Goal: Task Accomplishment & Management: Manage account settings

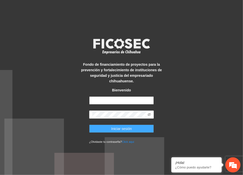
type input "**********"
click at [119, 124] on button "Iniciar sesión" at bounding box center [121, 128] width 65 height 8
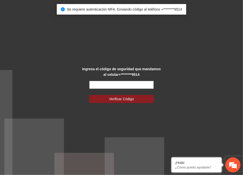
drag, startPoint x: 146, startPoint y: 84, endPoint x: 149, endPoint y: 88, distance: 5.2
click at [146, 84] on input "text" at bounding box center [121, 85] width 65 height 8
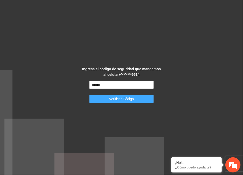
type input "******"
click at [133, 98] on span "Verificar Código" at bounding box center [121, 99] width 25 height 6
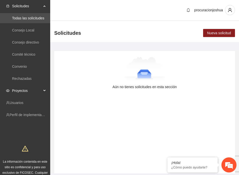
click at [16, 91] on span "Proyectos" at bounding box center [27, 90] width 30 height 10
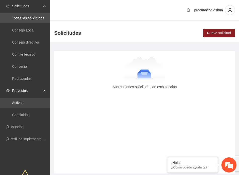
click at [17, 103] on link "Activos" at bounding box center [17, 103] width 11 height 4
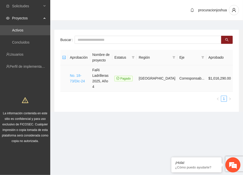
click at [76, 73] on link "No. 18-73/Dic-24" at bounding box center [77, 78] width 15 height 10
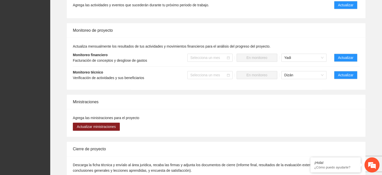
scroll to position [453, 0]
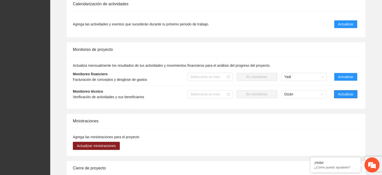
click at [243, 91] on span "Actualizar" at bounding box center [345, 94] width 15 height 6
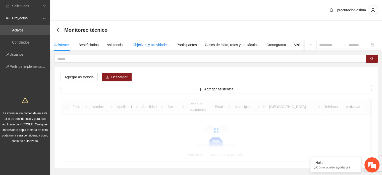
click at [157, 46] on div "Objetivos y actividades" at bounding box center [151, 45] width 36 height 6
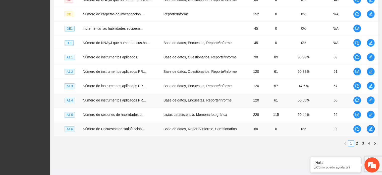
scroll to position [153, 0]
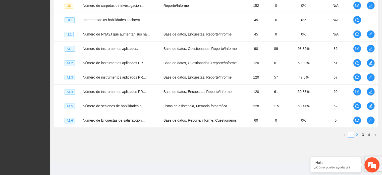
click at [243, 133] on link "2" at bounding box center [357, 135] width 6 height 6
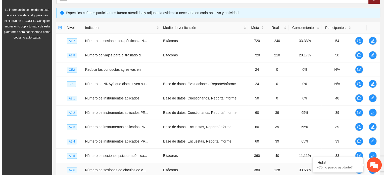
scroll to position [52, 0]
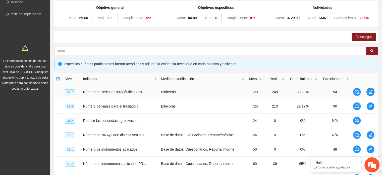
click at [243, 90] on icon "edit" at bounding box center [371, 92] width 4 height 4
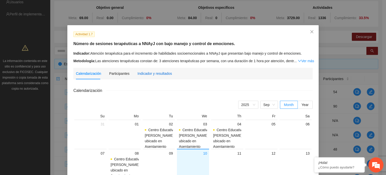
click at [153, 73] on div "Indicador y resultados" at bounding box center [155, 74] width 34 height 6
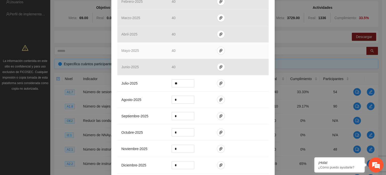
scroll to position [151, 0]
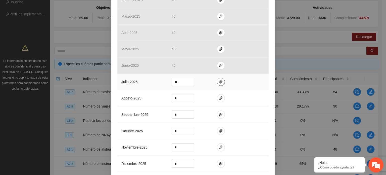
click at [219, 82] on icon "paper-clip" at bounding box center [221, 82] width 4 height 4
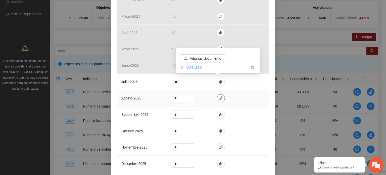
click at [219, 99] on icon "paper-clip" at bounding box center [221, 98] width 4 height 4
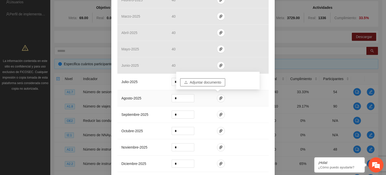
click at [217, 83] on span "Adjuntar documento" at bounding box center [205, 82] width 31 height 6
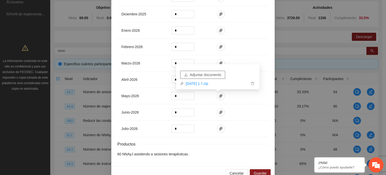
scroll to position [310, 0]
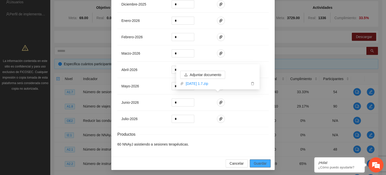
click at [243, 161] on span "Guardar" at bounding box center [260, 163] width 13 height 6
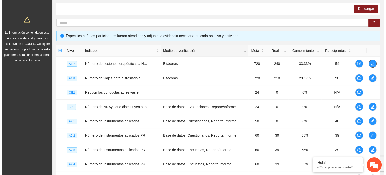
scroll to position [128, 0]
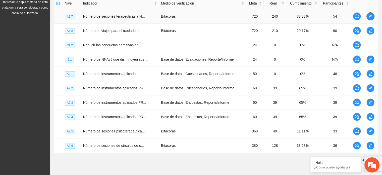
click at [243, 16] on icon "edit" at bounding box center [371, 16] width 4 height 4
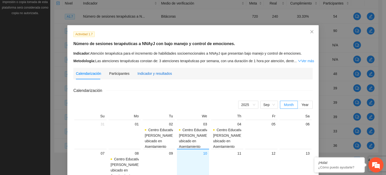
click at [149, 75] on div "Indicador y resultados" at bounding box center [155, 74] width 34 height 6
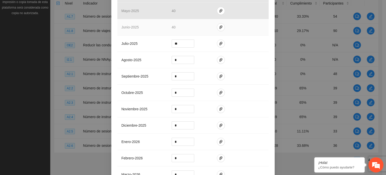
scroll to position [201, 0]
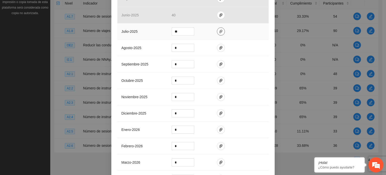
click at [219, 31] on icon "paper-clip" at bounding box center [221, 31] width 4 height 4
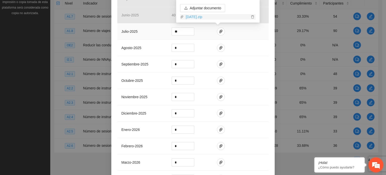
click at [192, 17] on link "[DATE].zip" at bounding box center [217, 17] width 66 height 6
click at [243, 34] on div "Actividad 1.7 Número de sesiones terapéuticas a NNAyJ con bajo manejo y control…" at bounding box center [192, 44] width 163 height 441
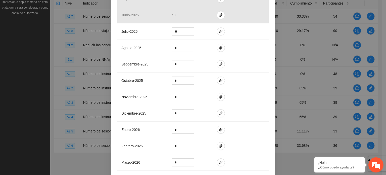
click at [243, 72] on div "Actividad 1.7 Número de sesiones terapéuticas a NNAyJ con bajo manejo y control…" at bounding box center [192, 44] width 163 height 441
click at [177, 48] on input "*" at bounding box center [183, 48] width 22 height 8
type input "**"
click at [219, 47] on icon "paper-clip" at bounding box center [221, 48] width 4 height 4
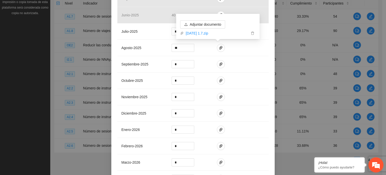
click at [243, 65] on div "Actividad 1.7 Número de sesiones terapéuticas a NNAyJ con bajo manejo y control…" at bounding box center [192, 44] width 163 height 441
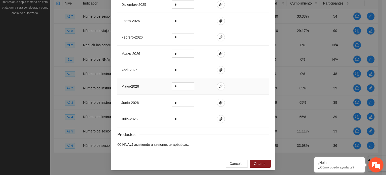
scroll to position [310, 0]
click at [243, 161] on span "Guardar" at bounding box center [260, 163] width 13 height 6
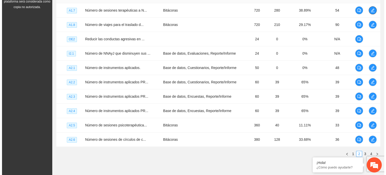
scroll to position [134, 0]
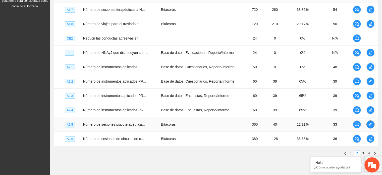
click at [243, 123] on icon "edit" at bounding box center [371, 124] width 4 height 4
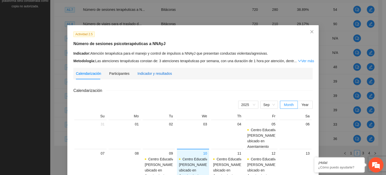
click at [146, 76] on div "Indicador y resultados" at bounding box center [155, 74] width 34 height 6
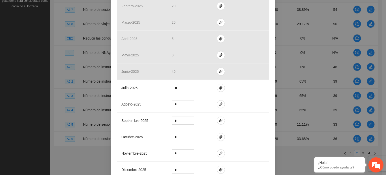
scroll to position [151, 0]
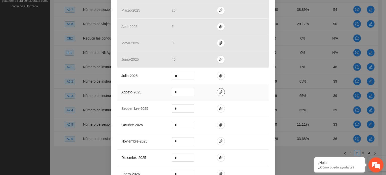
click at [219, 92] on icon "paper-clip" at bounding box center [220, 92] width 3 height 4
click at [216, 76] on span "Adjuntar documento" at bounding box center [205, 76] width 31 height 6
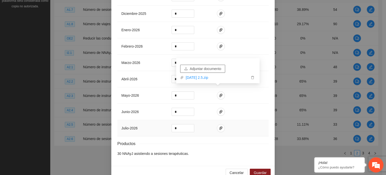
scroll to position [304, 0]
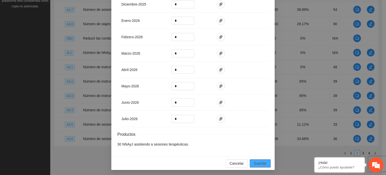
click at [243, 163] on span "Guardar" at bounding box center [260, 163] width 13 height 6
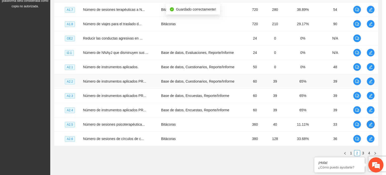
scroll to position [0, 0]
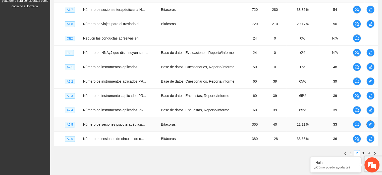
click at [243, 123] on icon "edit" at bounding box center [371, 124] width 4 height 4
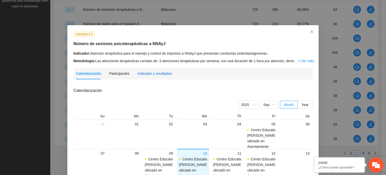
click at [147, 74] on div "Indicador y resultados" at bounding box center [155, 74] width 34 height 6
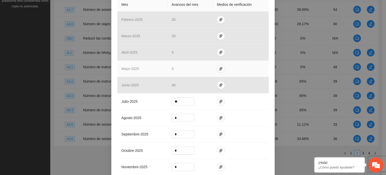
scroll to position [126, 0]
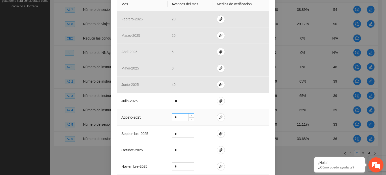
click at [178, 118] on input "*" at bounding box center [183, 117] width 22 height 8
type input "**"
click at [243, 130] on td at bounding box center [241, 133] width 56 height 16
click at [219, 115] on icon "paper-clip" at bounding box center [221, 117] width 4 height 4
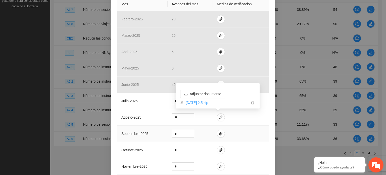
click at [243, 127] on div "Actividad 2.5 Número de sesiones psicoterapéuticas a NNAyJ Indicador: Atención …" at bounding box center [192, 116] width 163 height 435
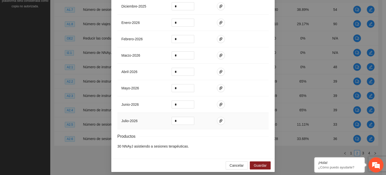
scroll to position [304, 0]
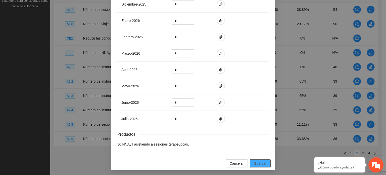
click at [243, 160] on span "Guardar" at bounding box center [260, 163] width 13 height 6
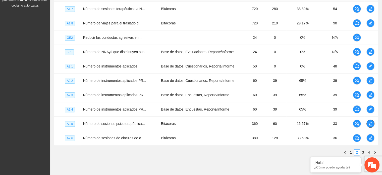
scroll to position [148, 0]
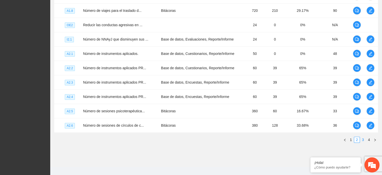
click at [243, 138] on link "3" at bounding box center [363, 140] width 6 height 6
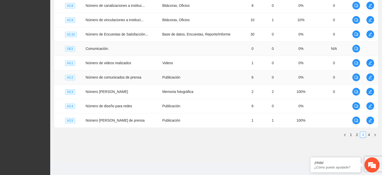
scroll to position [153, 0]
click at [243, 132] on link "4" at bounding box center [370, 135] width 6 height 6
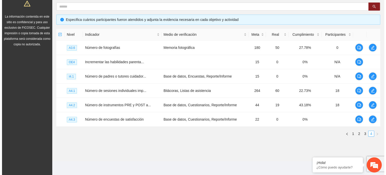
scroll to position [96, 0]
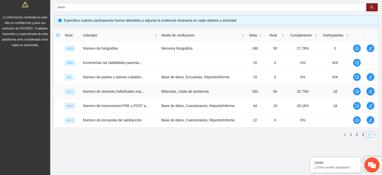
click at [243, 89] on icon "edit" at bounding box center [371, 91] width 4 height 4
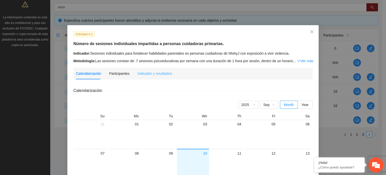
click at [145, 76] on div "Indicador y resultados" at bounding box center [155, 74] width 34 height 12
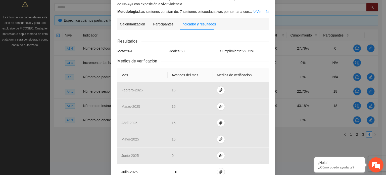
scroll to position [101, 0]
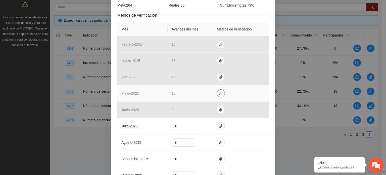
click at [219, 95] on button "button" at bounding box center [221, 93] width 8 height 8
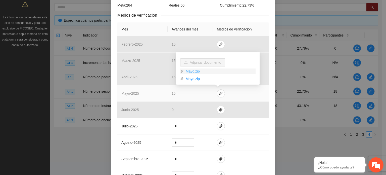
click at [189, 71] on link "Mayo.zip" at bounding box center [220, 71] width 72 height 6
click at [190, 80] on link "Mayo.zip" at bounding box center [220, 79] width 72 height 6
